Goal: Information Seeking & Learning: Find specific fact

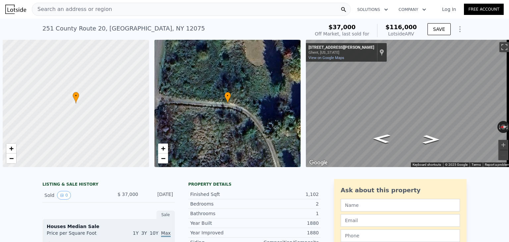
scroll to position [0, 3]
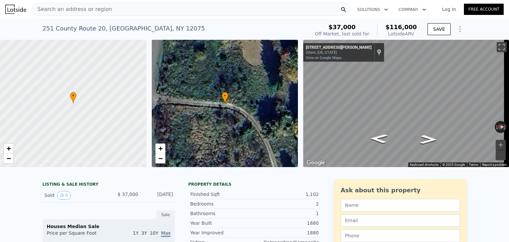
click at [105, 196] on div "Sold 0 $ 37,000 [DATE]" at bounding box center [108, 195] width 132 height 14
drag, startPoint x: 114, startPoint y: 199, endPoint x: 173, endPoint y: 199, distance: 59.3
click at [233, 103] on div "• + − • + − ← Move left → Move right ↑ Move up ↓ Move down + Zoom in - Zoom out…" at bounding box center [254, 103] width 509 height 127
click at [258, 150] on div "• + − • + − ← Move left → Move right ↑ Move up ↓ Move down + Zoom in - Zoom out…" at bounding box center [254, 103] width 509 height 127
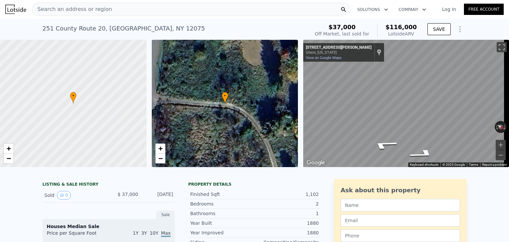
click at [483, 173] on div at bounding box center [254, 170] width 509 height 7
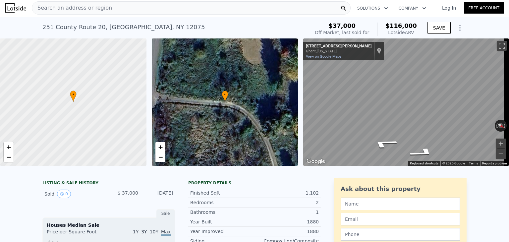
scroll to position [0, 0]
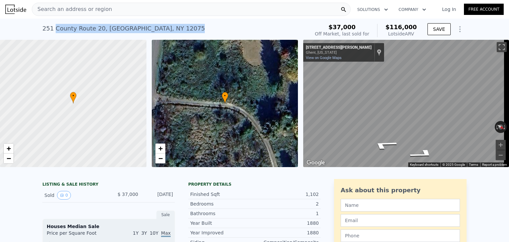
drag, startPoint x: 191, startPoint y: 27, endPoint x: 50, endPoint y: 26, distance: 140.4
click at [50, 26] on div "[STREET_ADDRESS] Sold [DATE] for $37k (~ARV $116k )" at bounding box center [174, 30] width 264 height 19
click at [50, 26] on div "[STREET_ADDRESS]" at bounding box center [123, 28] width 162 height 9
drag, startPoint x: 90, startPoint y: 32, endPoint x: 187, endPoint y: 30, distance: 97.0
click at [187, 30] on div "[STREET_ADDRESS] Sold [DATE] for $37k (~ARV $116k ) $37,000 Off Market, last so…" at bounding box center [254, 29] width 509 height 21
